Goal: Navigation & Orientation: Understand site structure

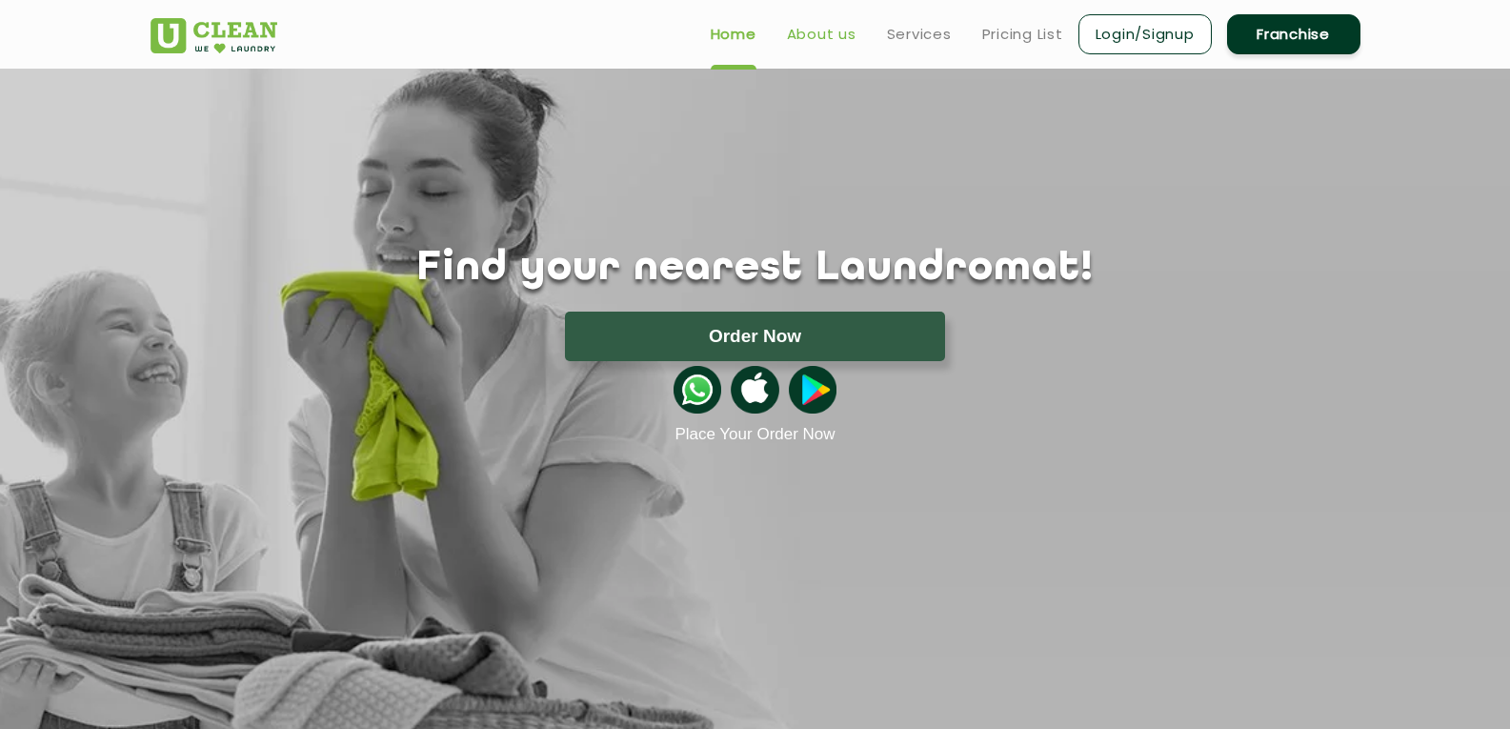
click at [843, 43] on link "About us" at bounding box center [822, 34] width 70 height 23
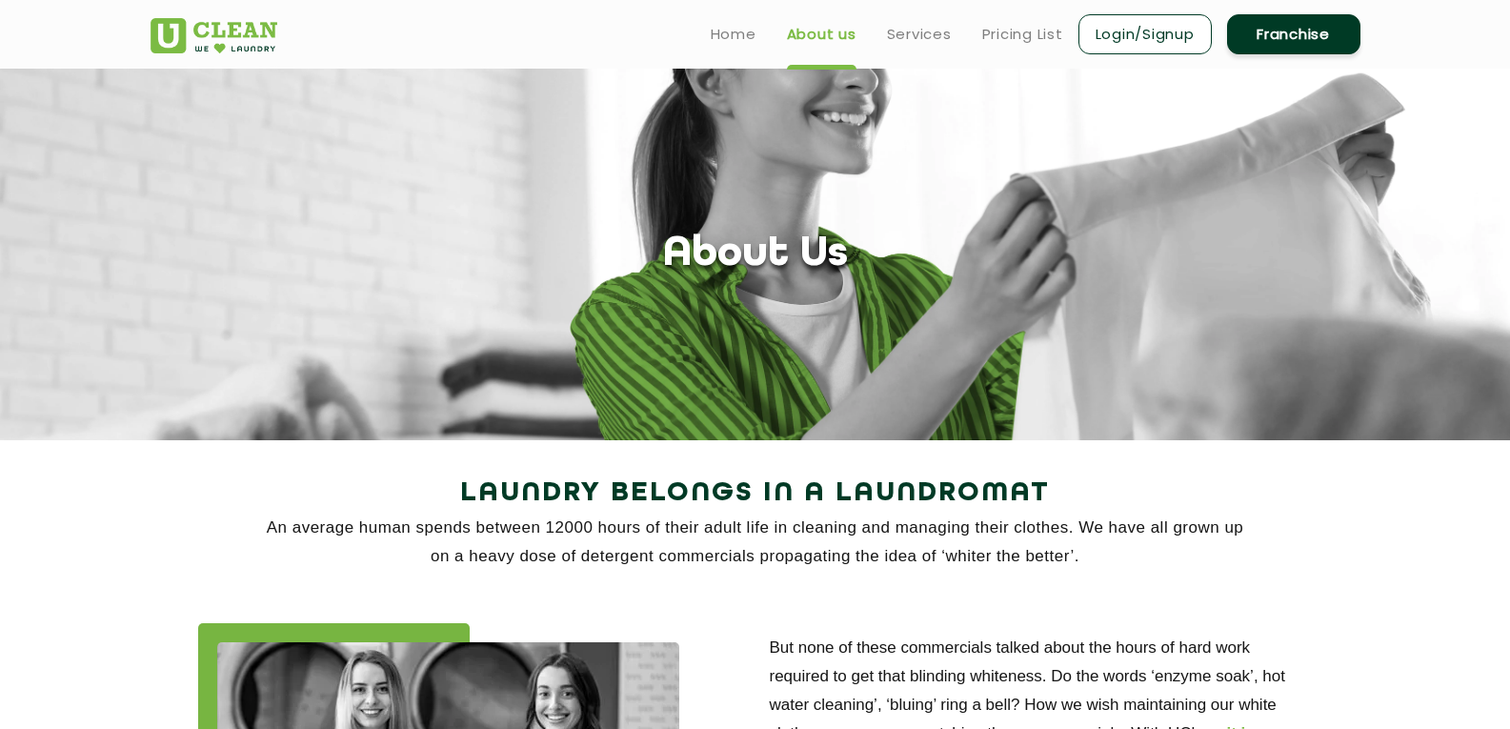
drag, startPoint x: 925, startPoint y: 51, endPoint x: 916, endPoint y: 15, distance: 37.2
click at [925, 50] on ul "Home About us Services Pricing List Login/Signup Franchise" at bounding box center [1027, 33] width 665 height 45
drag, startPoint x: 1039, startPoint y: 55, endPoint x: 1034, endPoint y: 41, distance: 15.4
click at [1039, 49] on ul "Home About us Services Pricing List Login/Signup Franchise" at bounding box center [1027, 33] width 665 height 45
click at [750, 30] on link "Home" at bounding box center [734, 34] width 46 height 23
